Goal: Task Accomplishment & Management: Use online tool/utility

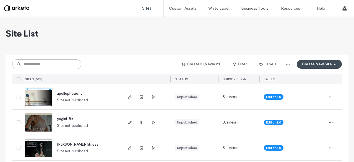
click at [37, 64] on input at bounding box center [46, 64] width 69 height 10
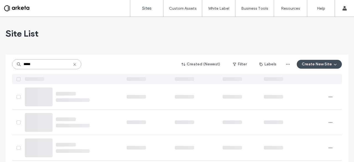
type input "****"
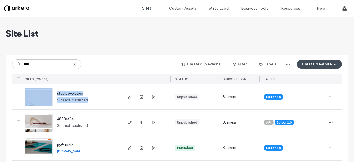
click at [100, 89] on div "studioevolution Site not published" at bounding box center [88, 96] width 70 height 25
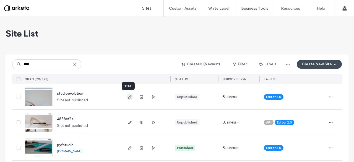
click at [128, 96] on use "button" at bounding box center [129, 96] width 3 height 3
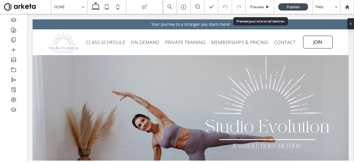
click at [260, 7] on span "Preview" at bounding box center [257, 7] width 14 height 5
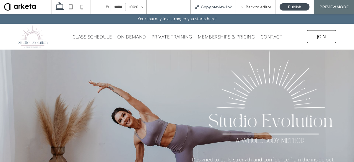
click at [209, 8] on span "Copy preview link" at bounding box center [216, 7] width 31 height 5
